Goal: Use online tool/utility: Use online tool/utility

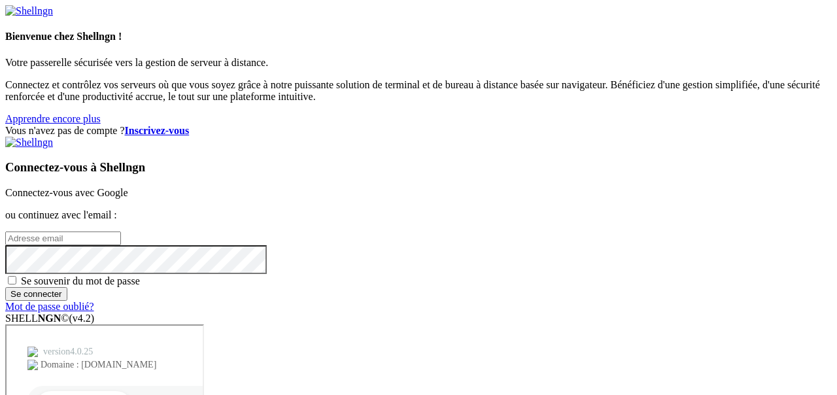
click at [127, 187] on font "Connectez-vous avec Google" at bounding box center [66, 192] width 122 height 11
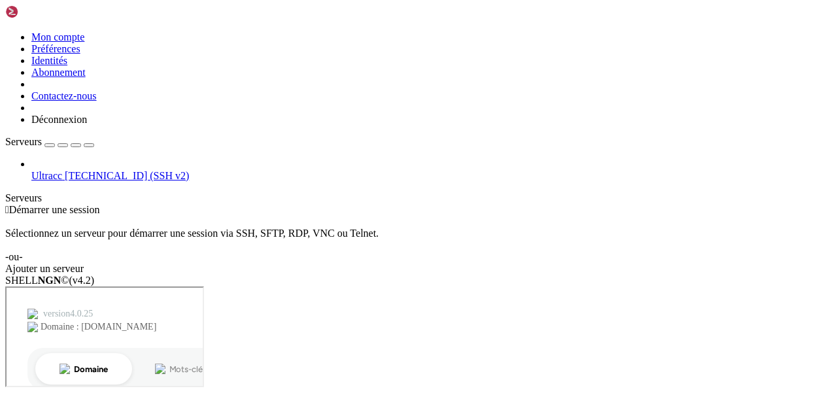
click at [62, 170] on span "Ultracc" at bounding box center [46, 175] width 31 height 11
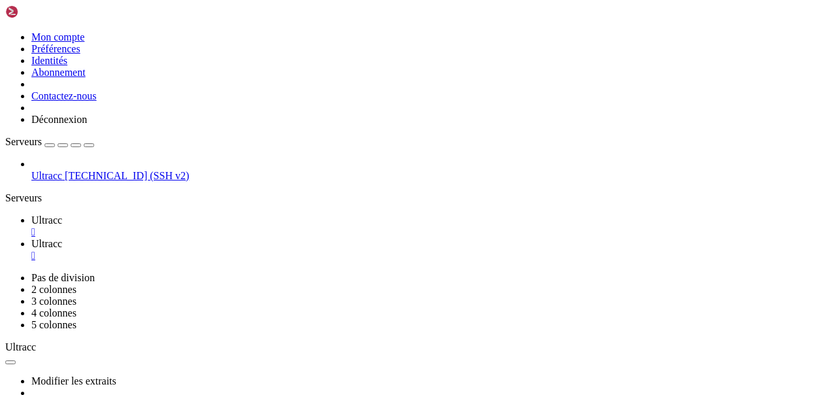
type input "/home31/gnflix"
click at [62, 214] on font "Ultracc" at bounding box center [46, 219] width 31 height 11
drag, startPoint x: 12, startPoint y: 481, endPoint x: 168, endPoint y: 594, distance: 193.3
copy div "Linux hyperion 6.1.0-0.deb11.21-amd64 #1 SMP PREEMPT_DYNAMIC Debian 6.1.90-1~bp…"
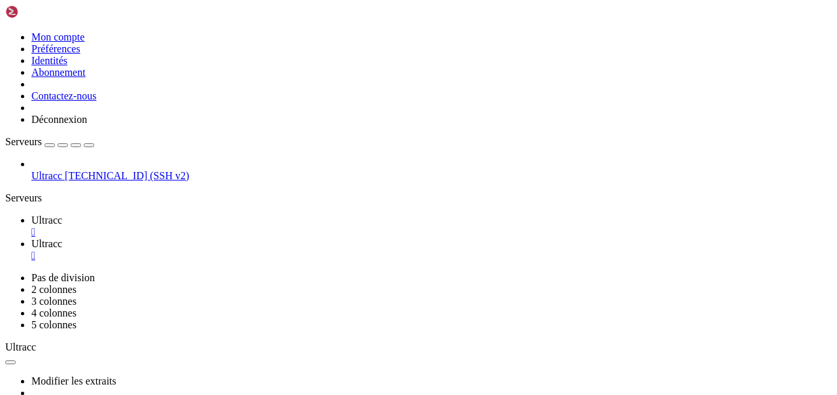
scroll to position [10, 0]
